Goal: Information Seeking & Learning: Find specific page/section

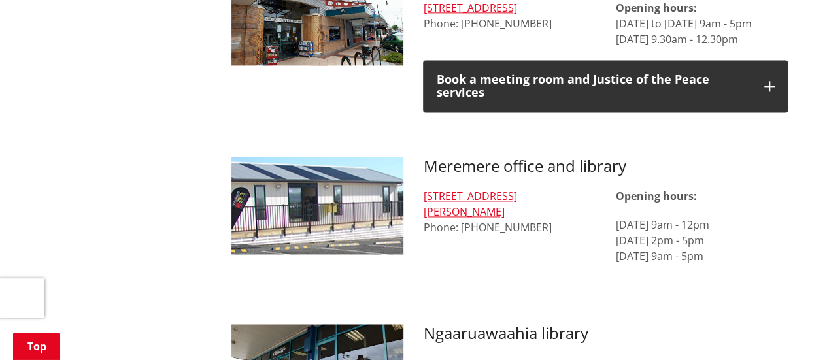
scroll to position [891, 0]
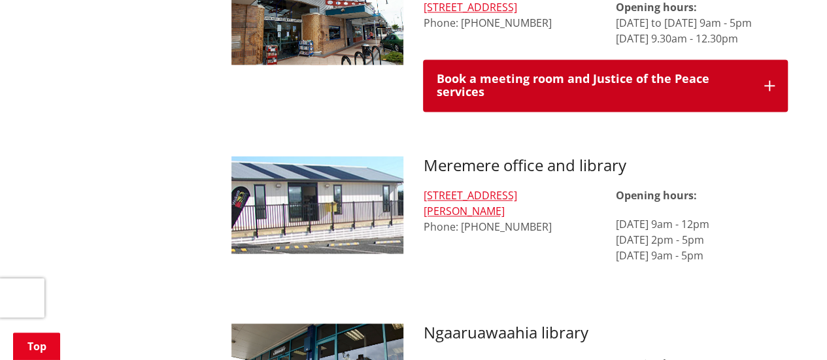
click at [532, 73] on div "Book a meeting room and Justice of the Peace services" at bounding box center [593, 86] width 315 height 26
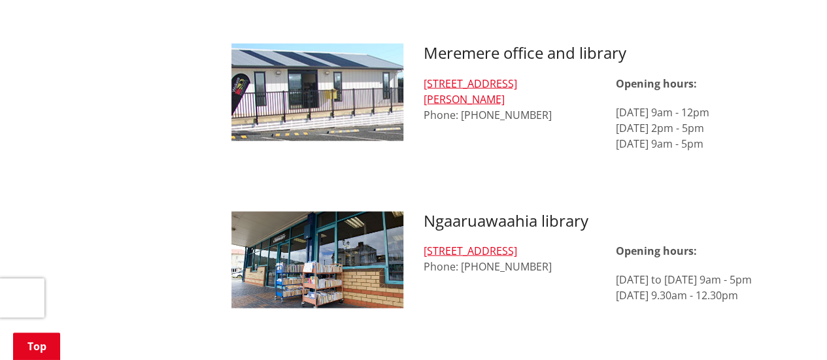
scroll to position [1368, 0]
